Goal: Task Accomplishment & Management: Manage account settings

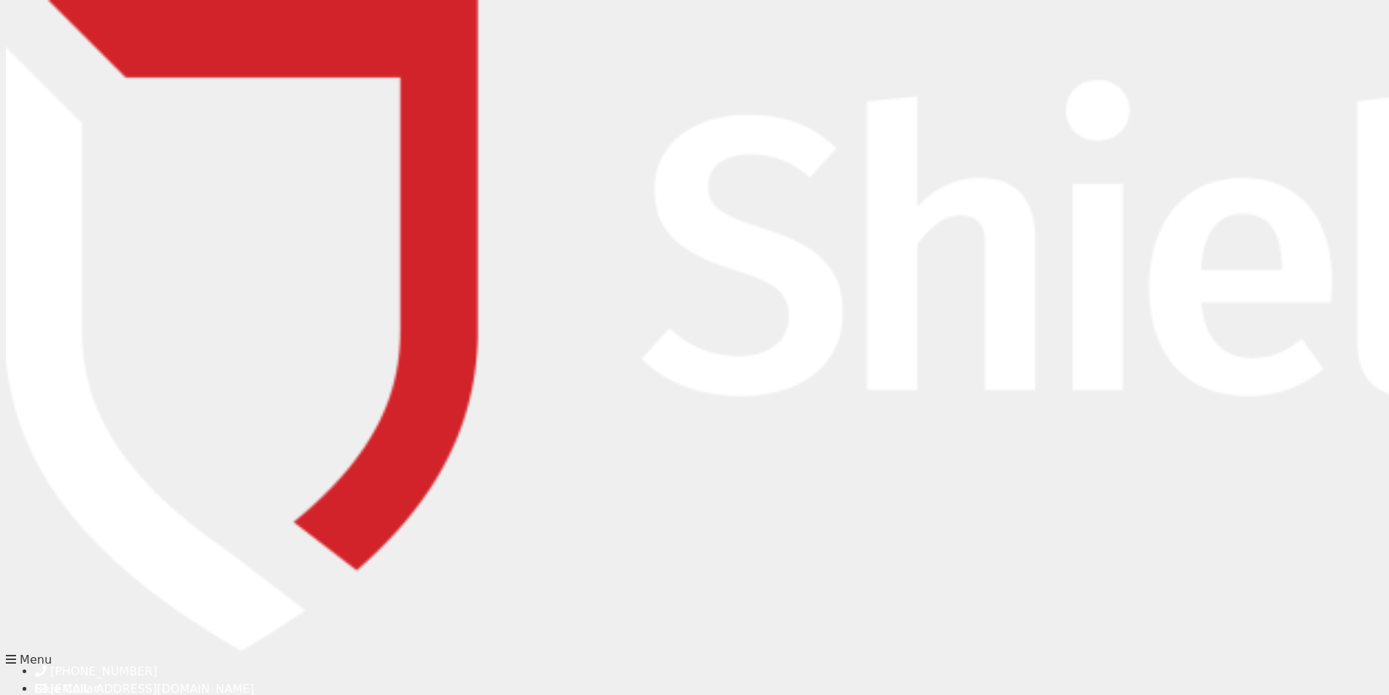
type input "[EMAIL_ADDRESS][PERSON_NAME][DOMAIN_NAME]"
